Goal: Complete application form

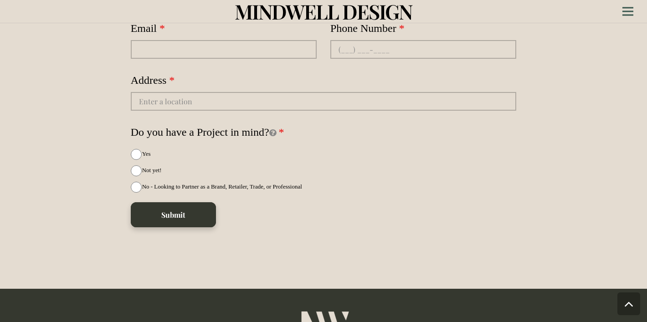
scroll to position [2457, 0]
click at [138, 182] on input "No - Looking to Partner as a Brand, Retailer, Trade, or Professional" at bounding box center [136, 187] width 11 height 11
radio input "true"
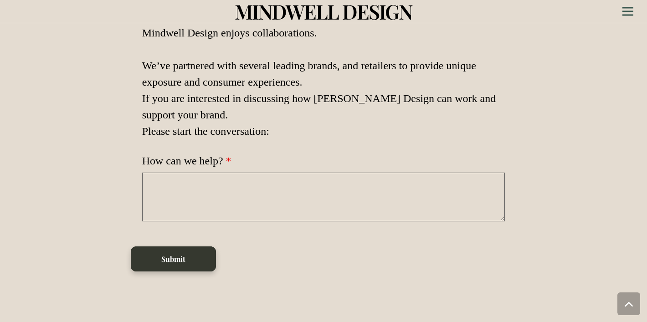
scroll to position [2680, 0]
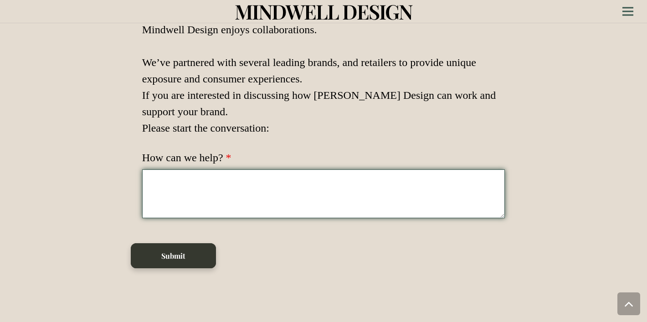
click at [199, 170] on textarea "How can we help?" at bounding box center [323, 193] width 363 height 49
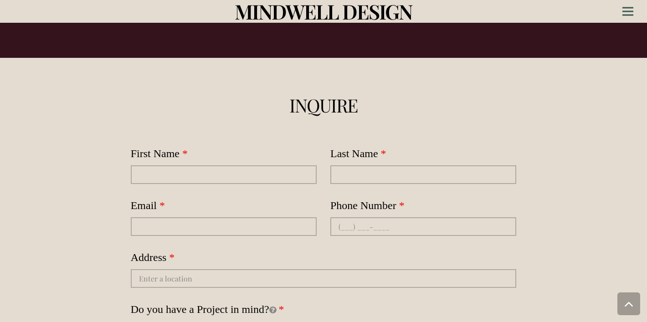
scroll to position [2271, 0]
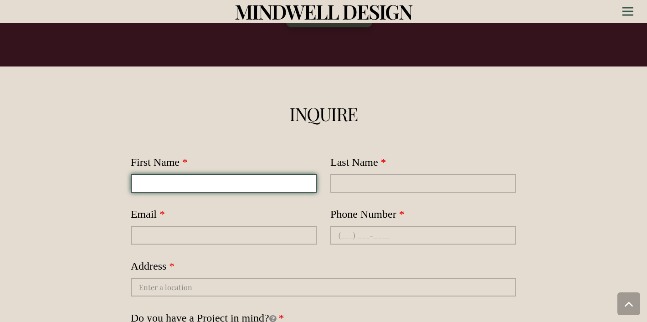
click at [203, 174] on input "First Name" at bounding box center [224, 183] width 186 height 19
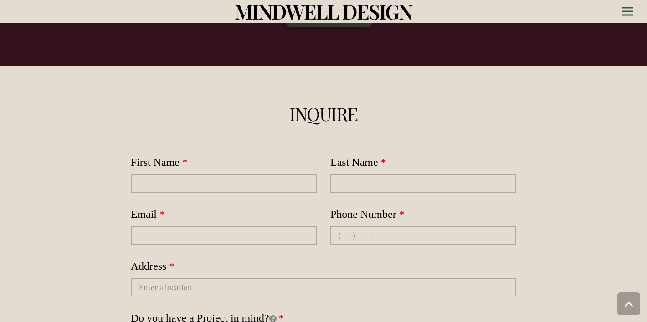
click at [252, 254] on div "Address" at bounding box center [324, 275] width 386 height 43
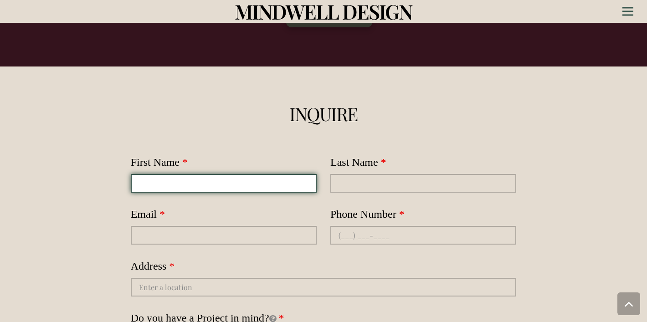
click at [229, 174] on input "First Name" at bounding box center [224, 183] width 186 height 19
type input "[PERSON_NAME]"
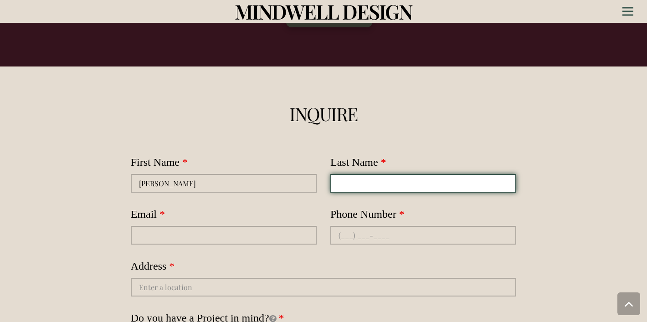
type input "[PERSON_NAME]"
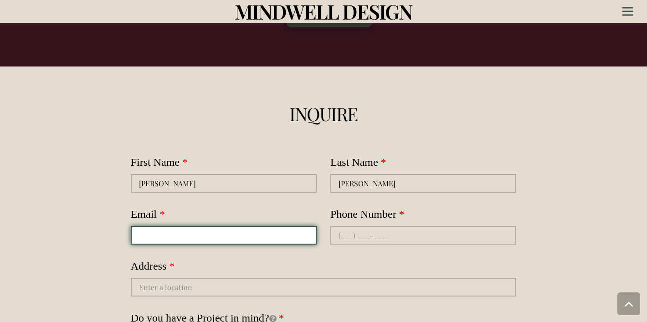
type input "[EMAIL_ADDRESS][DOMAIN_NAME]"
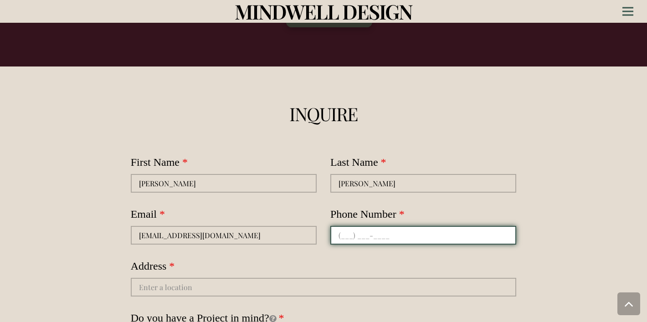
type input "[PHONE_NUMBER]"
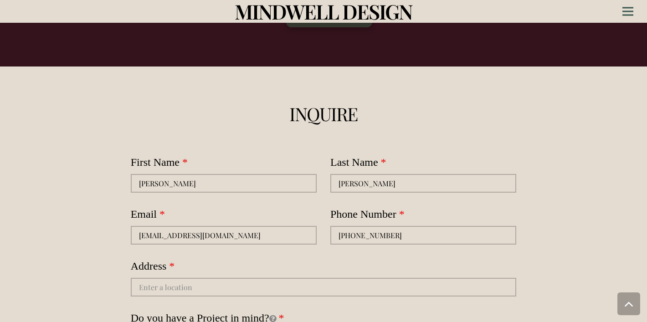
click at [226, 254] on div "Address" at bounding box center [324, 275] width 386 height 43
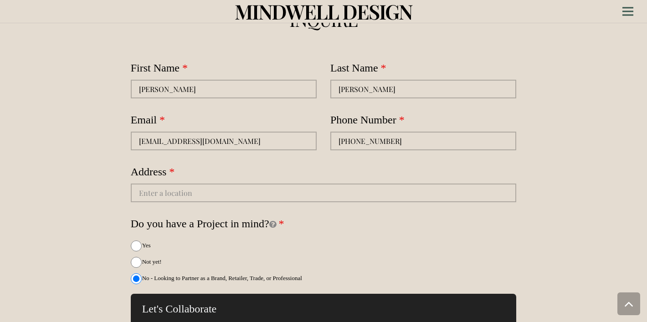
scroll to position [2366, 0]
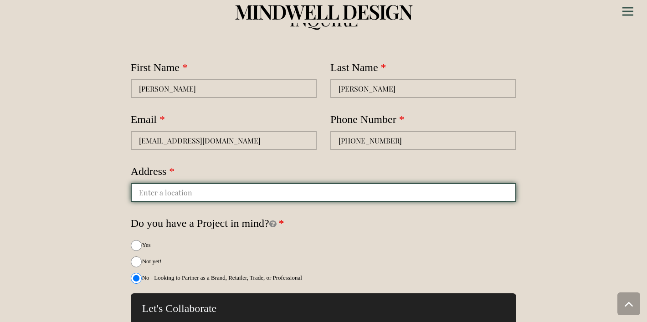
click at [233, 183] on input "autocomplete" at bounding box center [324, 192] width 386 height 19
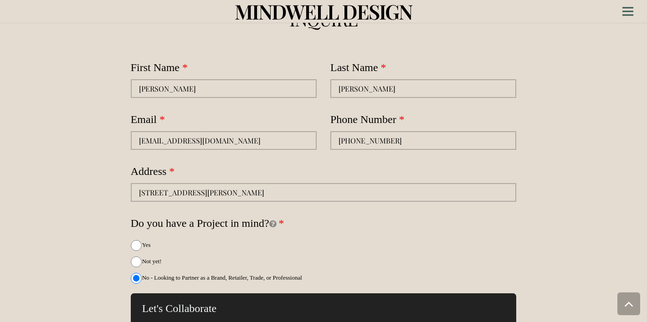
type input "[STREET_ADDRESS][PERSON_NAME]"
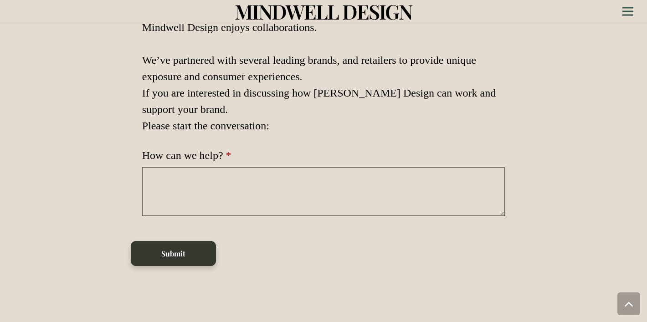
scroll to position [2683, 0]
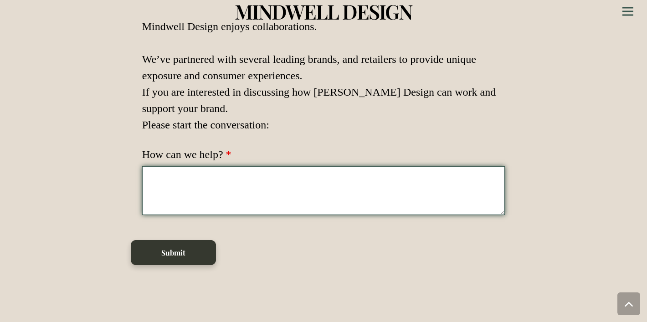
click at [204, 174] on textarea "How can we help?" at bounding box center [323, 190] width 363 height 49
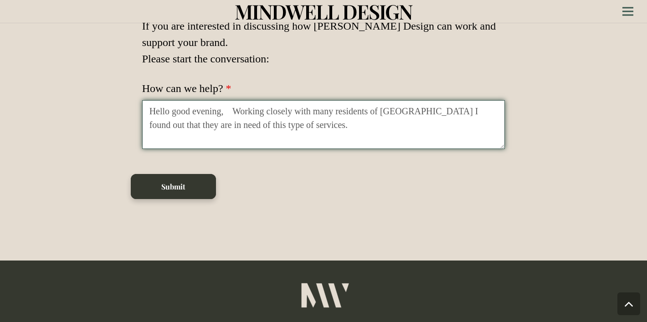
scroll to position [2795, 0]
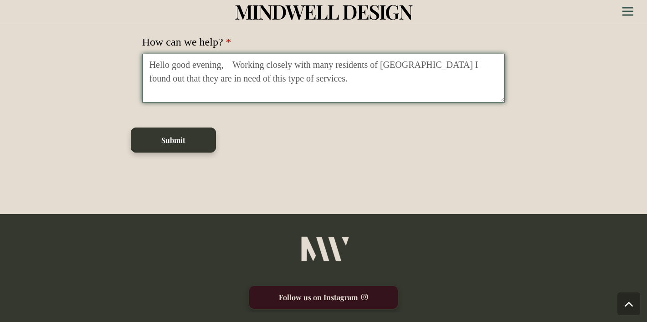
click at [299, 66] on textarea "Hello good evening, Working closely with many residents of [GEOGRAPHIC_DATA] I …" at bounding box center [323, 78] width 363 height 49
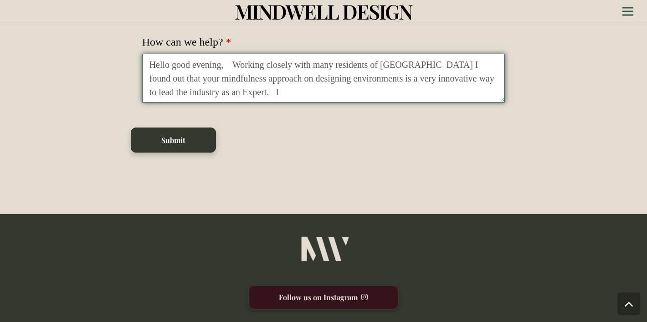
type textarea "Hello good evening, Working closely with many residents of [GEOGRAPHIC_DATA] I …"
drag, startPoint x: 150, startPoint y: 48, endPoint x: 235, endPoint y: 83, distance: 92.5
click at [235, 84] on textarea "Hello good evening, Working closely with many residents of [GEOGRAPHIC_DATA] I …" at bounding box center [323, 78] width 363 height 49
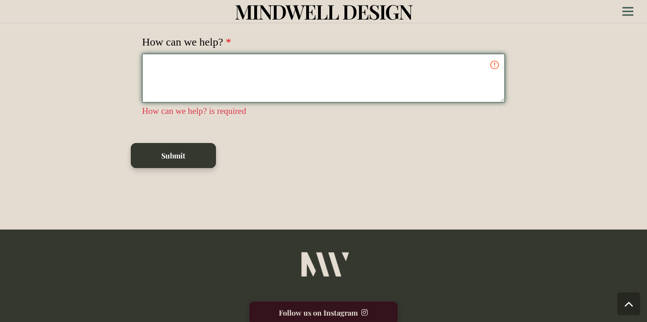
click at [212, 54] on textarea "How can we help?" at bounding box center [323, 78] width 363 height 49
paste textarea "Hello [Name], good evening, As I’ve been working closely with many residents of…"
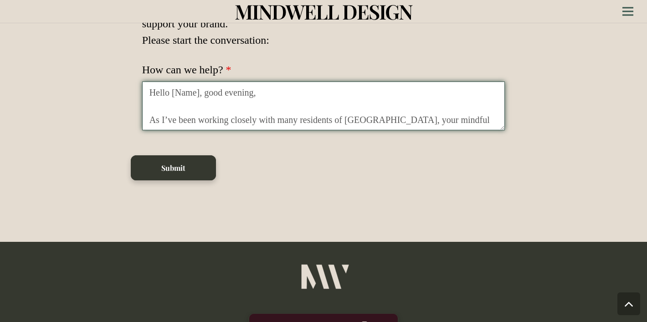
scroll to position [2760, 0]
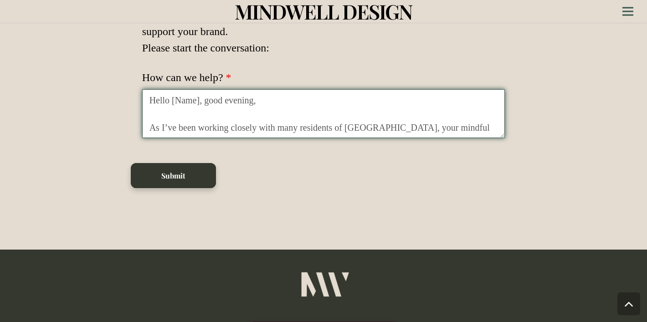
click at [199, 89] on textarea "Hello [Name], good evening, As I’ve been working closely with many residents of…" at bounding box center [323, 113] width 363 height 49
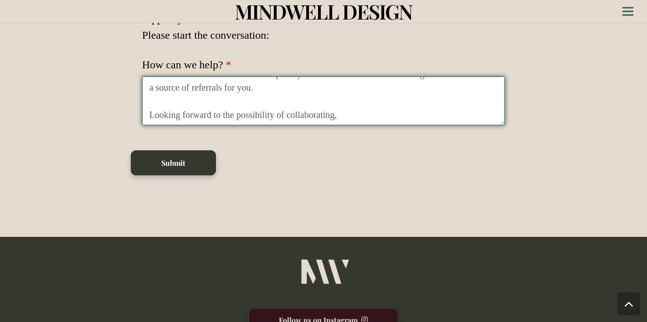
scroll to position [2773, 0]
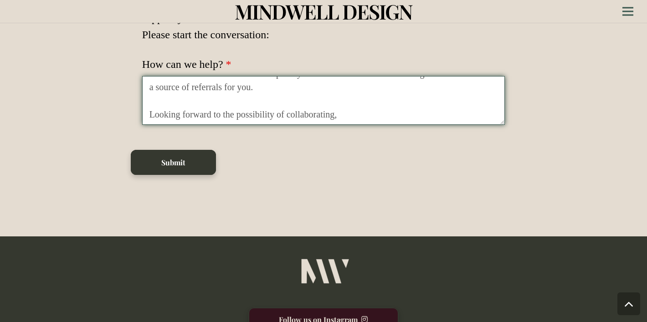
click at [346, 101] on textarea "Hello, good evening, As I’ve been working closely with many residents of [GEOGR…" at bounding box center [323, 100] width 363 height 49
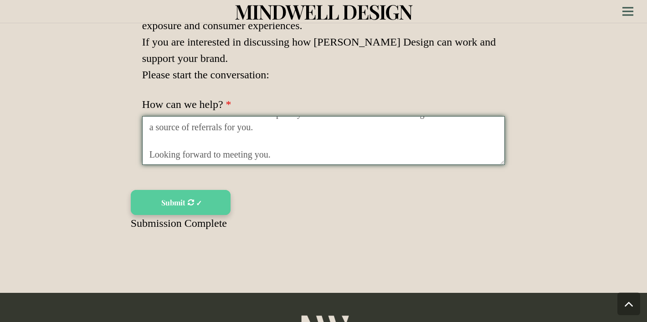
scroll to position [145, 0]
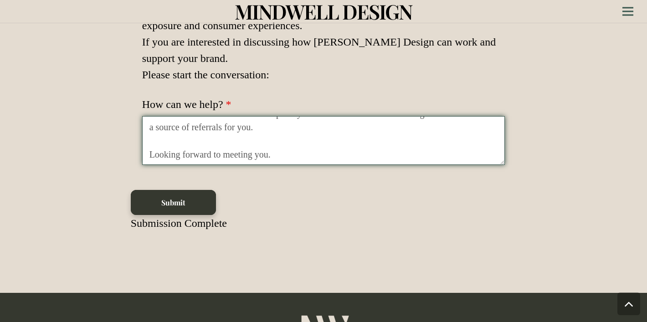
type textarea "Hello, good evening, As I’ve been working closely with many residents of [GEOGR…"
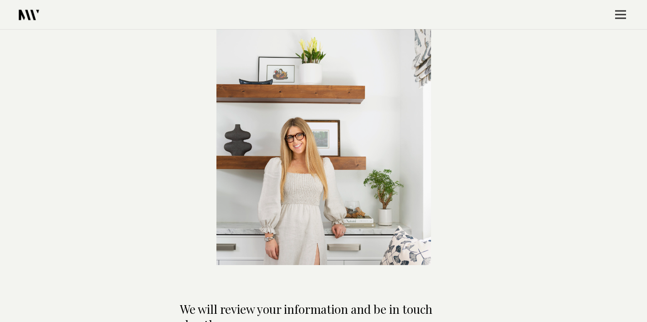
scroll to position [44, 0]
